Goal: Task Accomplishment & Management: Manage account settings

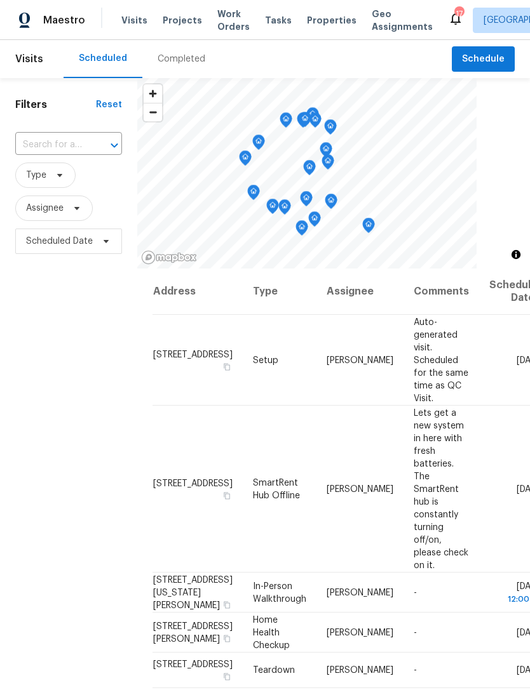
click at [42, 148] on input "text" at bounding box center [50, 145] width 71 height 20
type input "2456 pal"
click at [46, 174] on li "2456 Palmridge Dr, Las Vegas, NV 89134" at bounding box center [68, 174] width 106 height 21
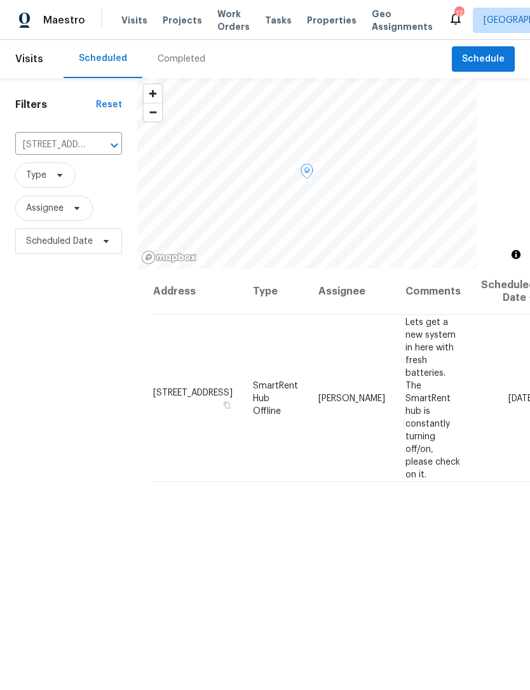
click at [0, 0] on icon at bounding box center [0, 0] width 0 height 0
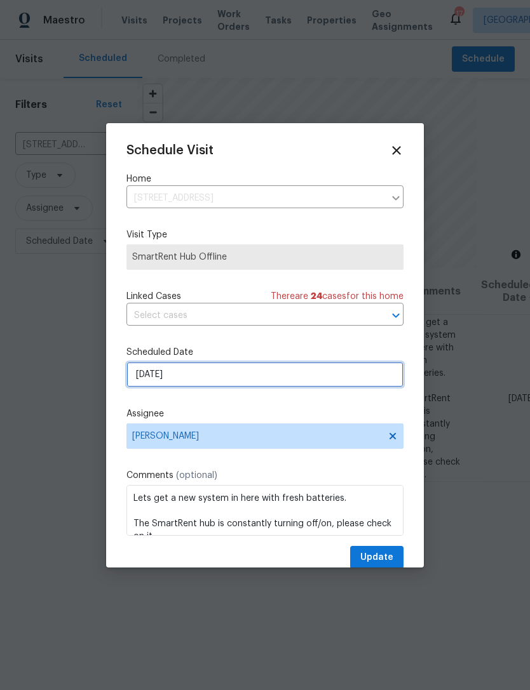
click at [247, 378] on input "10/14/2025" at bounding box center [264, 374] width 277 height 25
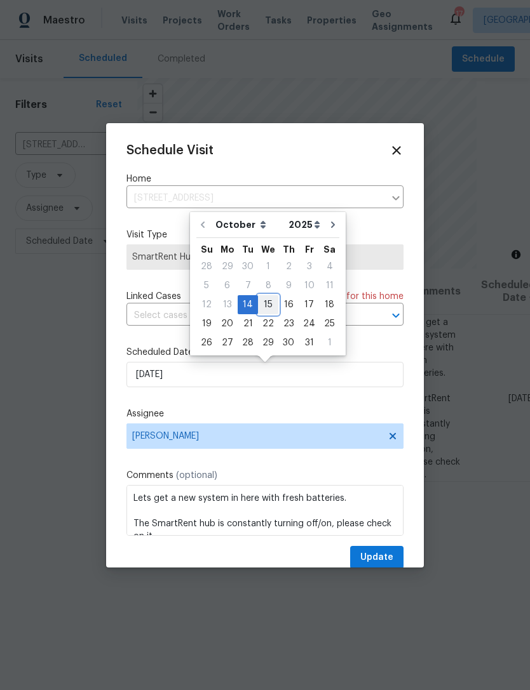
click at [269, 304] on div "15" at bounding box center [268, 305] width 20 height 18
type input "10/15/2025"
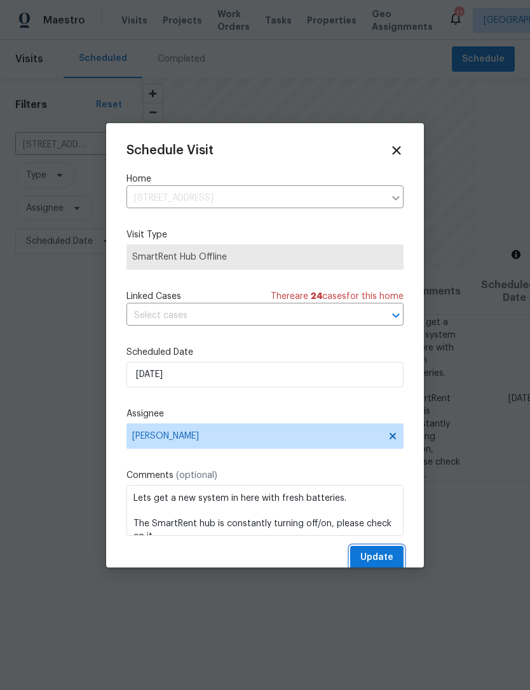
click at [377, 554] on span "Update" at bounding box center [376, 558] width 33 height 16
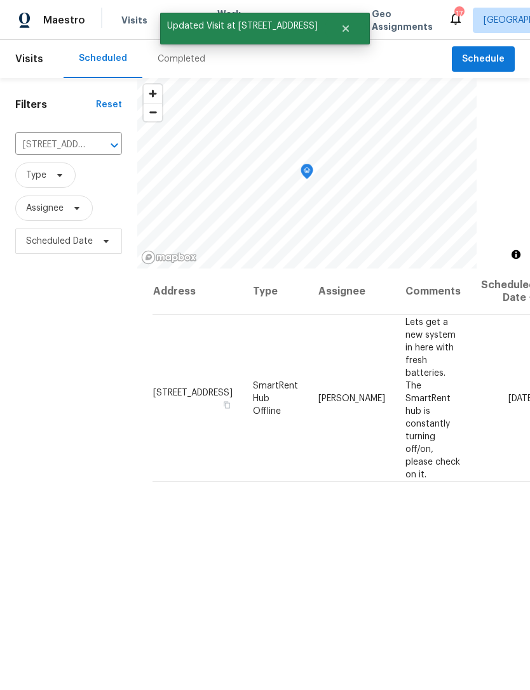
click at [101, 149] on icon "Clear" at bounding box center [98, 146] width 8 height 8
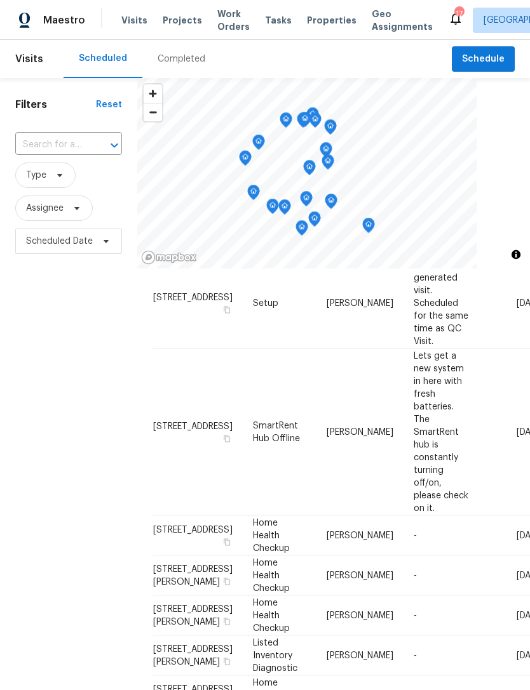
scroll to position [340, 0]
